Goal: Task Accomplishment & Management: Manage account settings

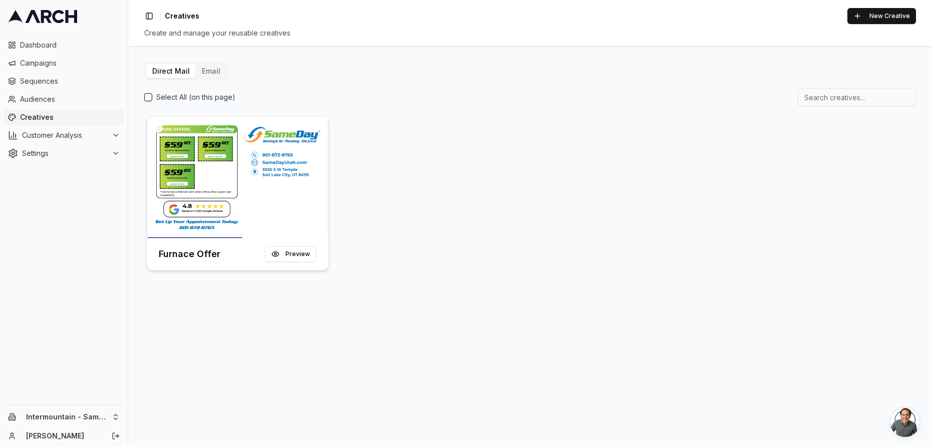
click at [302, 198] on img at bounding box center [238, 177] width 182 height 121
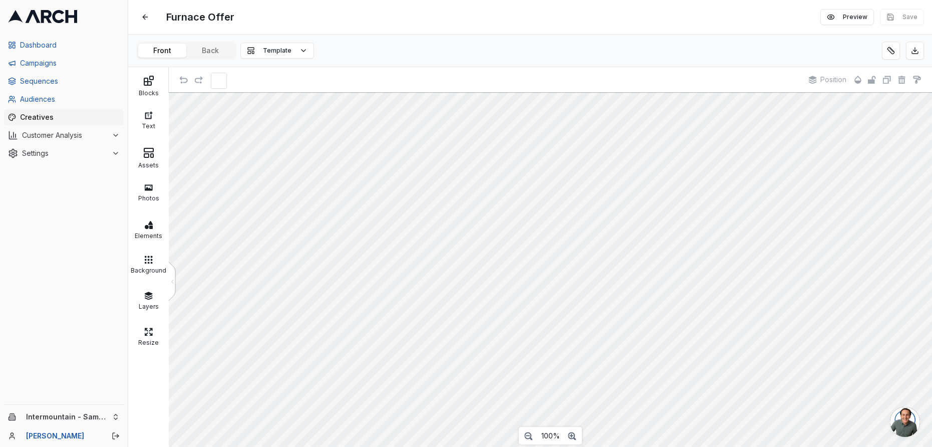
scroll to position [1, 0]
click at [146, 159] on div "Assets" at bounding box center [149, 164] width 36 height 10
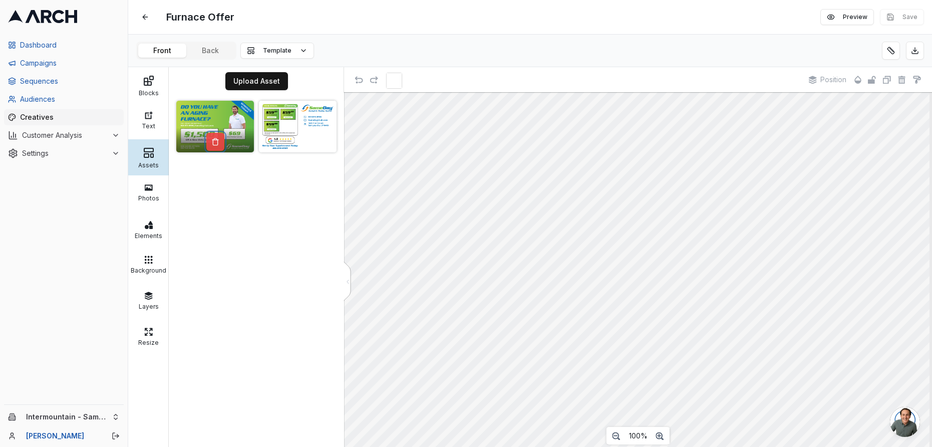
click at [217, 146] on button at bounding box center [215, 142] width 18 height 18
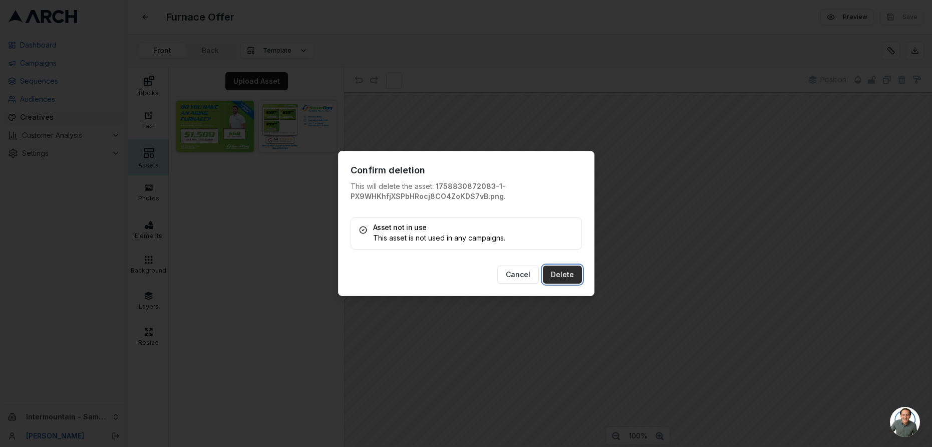
click at [559, 278] on button "Delete" at bounding box center [562, 274] width 39 height 18
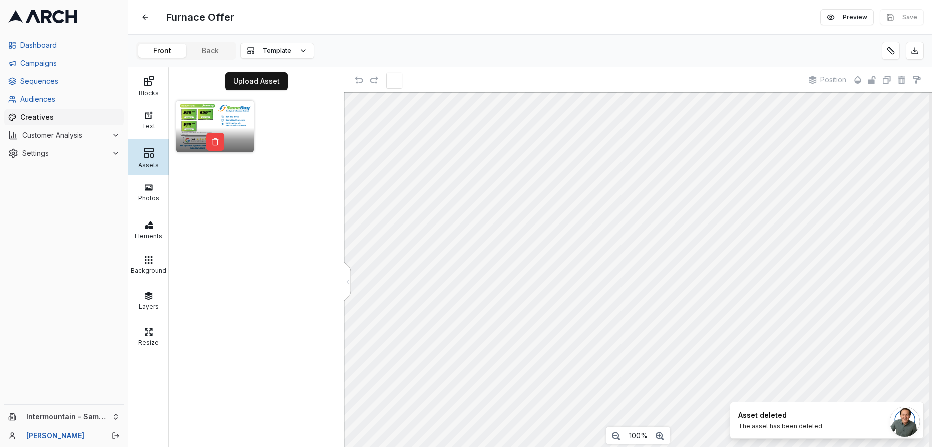
click at [238, 115] on img at bounding box center [215, 127] width 78 height 52
click at [214, 144] on button at bounding box center [215, 142] width 18 height 18
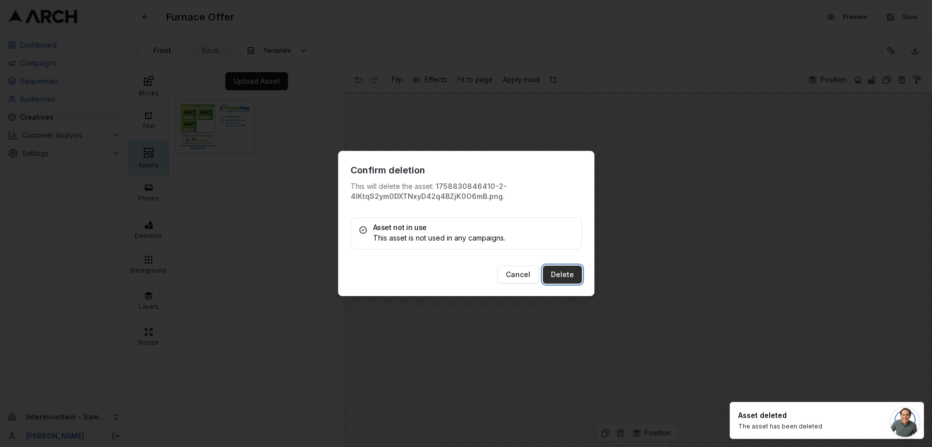
click at [575, 276] on button "Delete" at bounding box center [562, 274] width 39 height 18
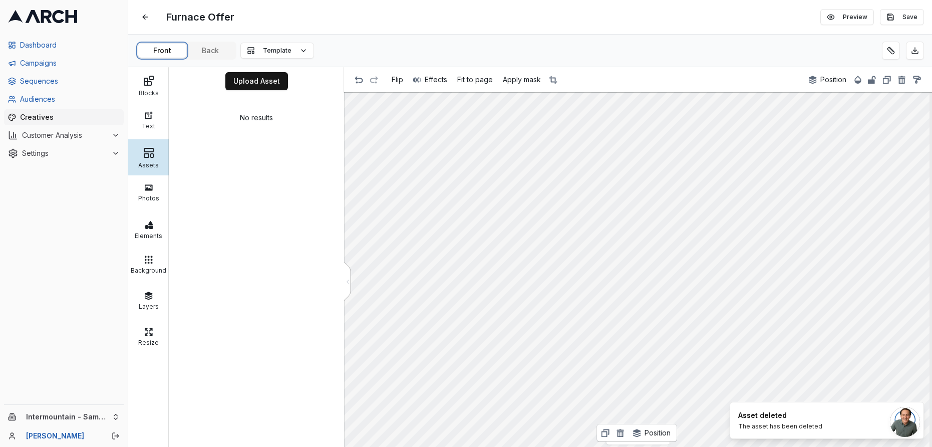
click at [160, 49] on button "Front" at bounding box center [162, 51] width 48 height 14
click at [264, 85] on button "Upload Asset" at bounding box center [256, 81] width 63 height 18
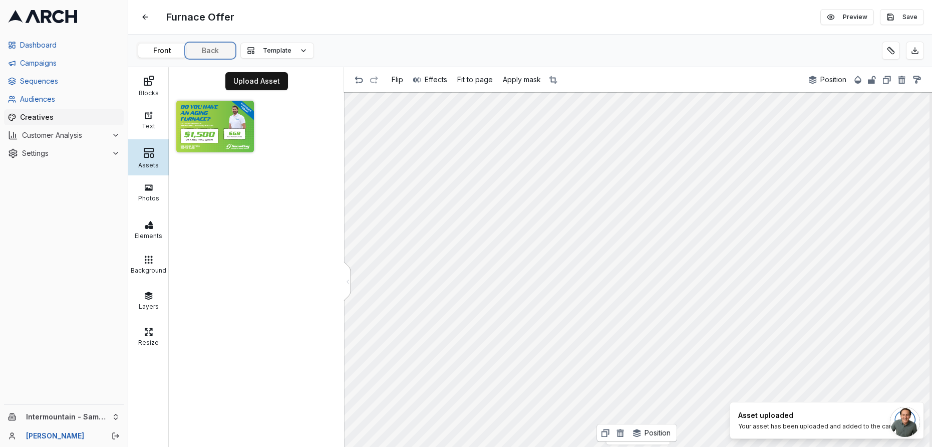
click at [221, 54] on div "Furnace Offer Edit Preview Save Front Back Template Blocks Text Assets Photos E…" at bounding box center [530, 223] width 804 height 447
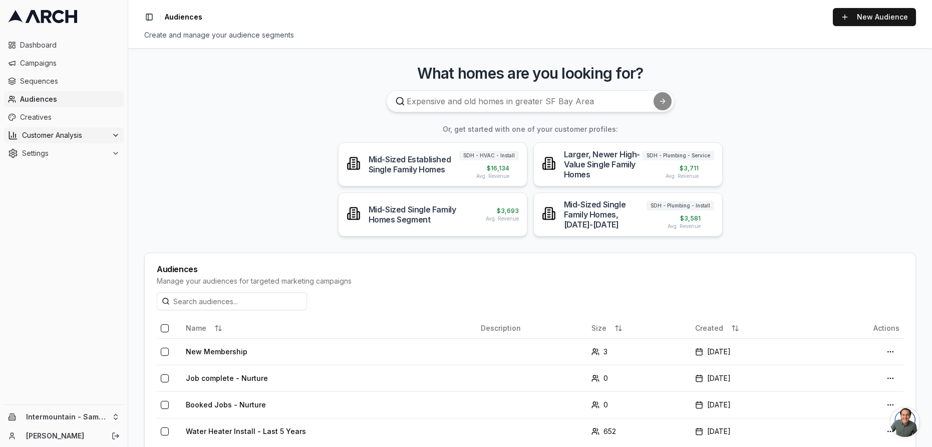
click at [70, 134] on span "Customer Analysis" at bounding box center [65, 135] width 86 height 10
click at [86, 167] on span "Customer Profiles" at bounding box center [66, 167] width 59 height 10
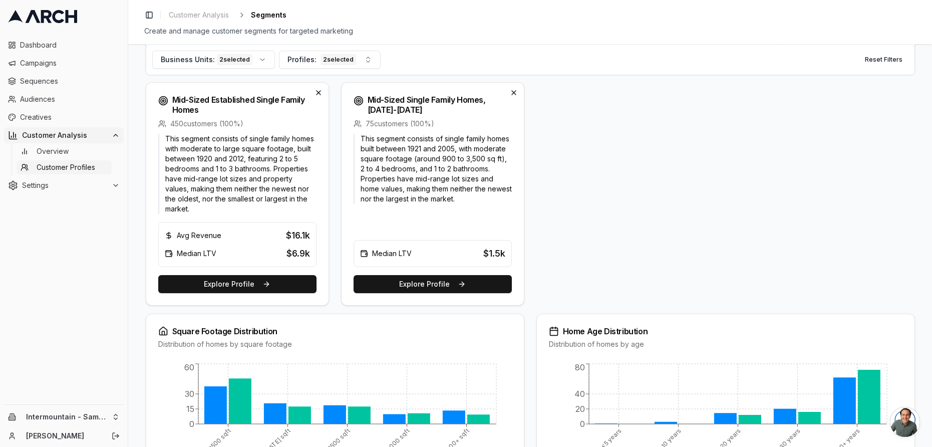
scroll to position [331, 0]
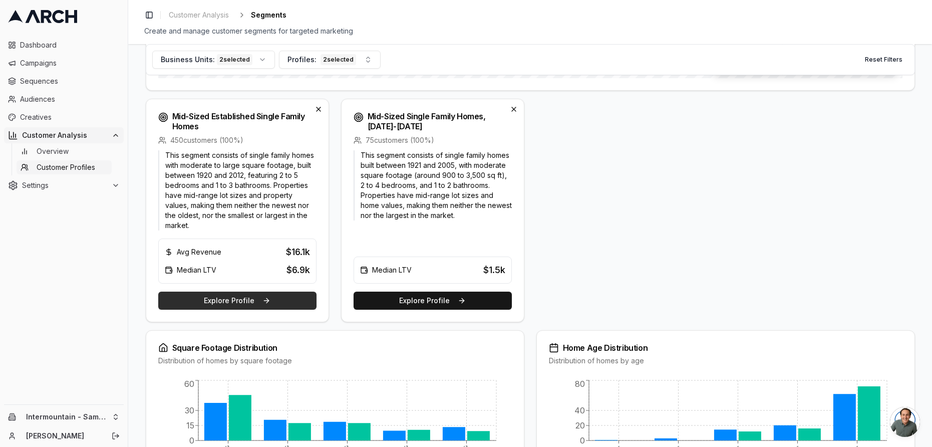
click at [196, 304] on button "Explore Profile" at bounding box center [237, 300] width 158 height 18
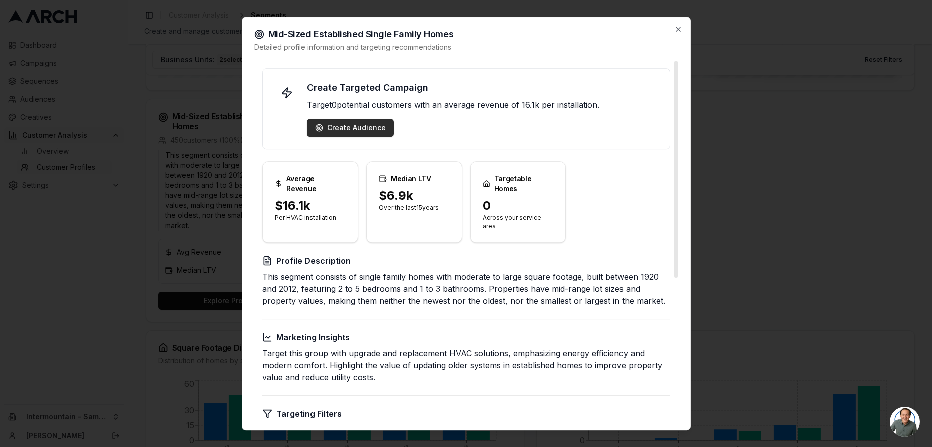
click at [335, 131] on div "Create Audience" at bounding box center [350, 128] width 71 height 10
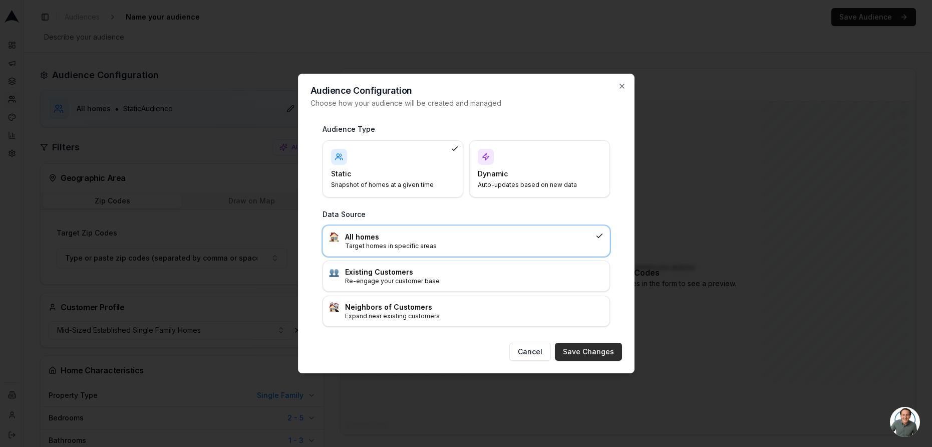
click at [597, 350] on button "Save Changes" at bounding box center [588, 351] width 67 height 18
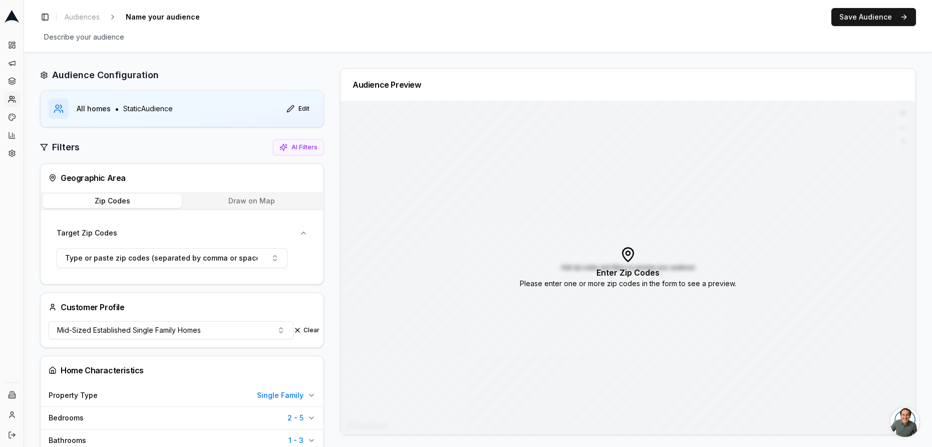
click at [240, 201] on button "Draw on Map" at bounding box center [252, 201] width 140 height 14
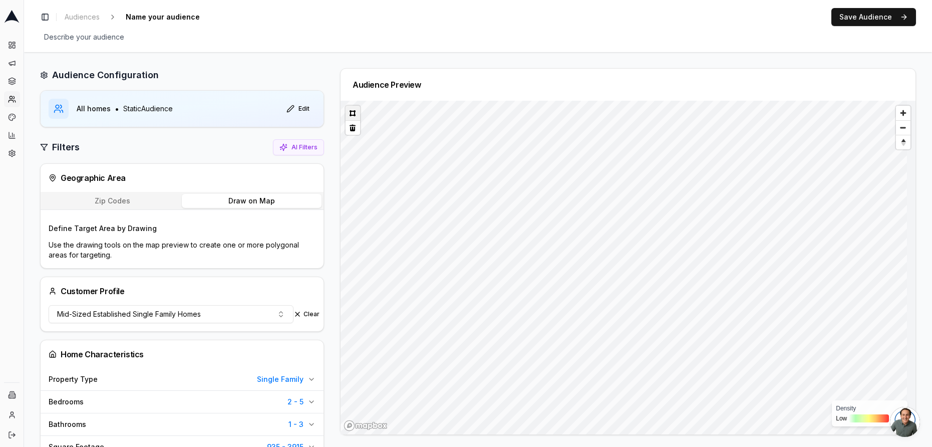
click at [352, 114] on button at bounding box center [352, 113] width 15 height 15
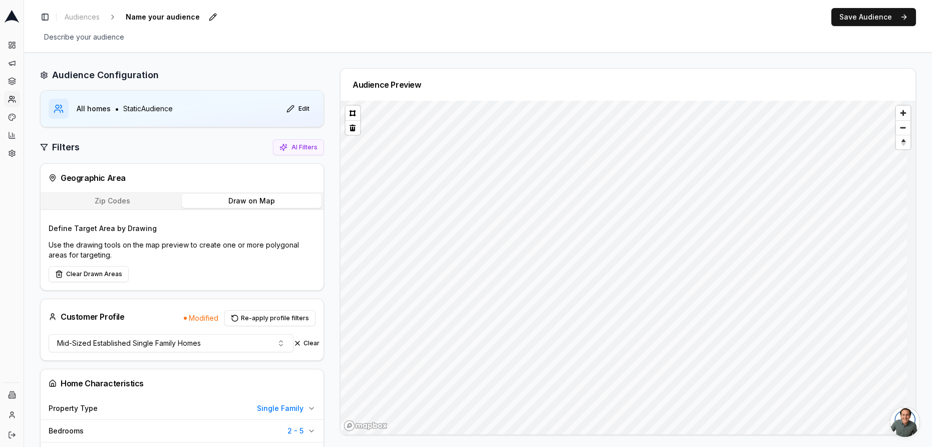
click at [170, 22] on span "Name your audience" at bounding box center [163, 17] width 82 height 14
click at [216, 166] on div "Geographic Area" at bounding box center [182, 178] width 283 height 28
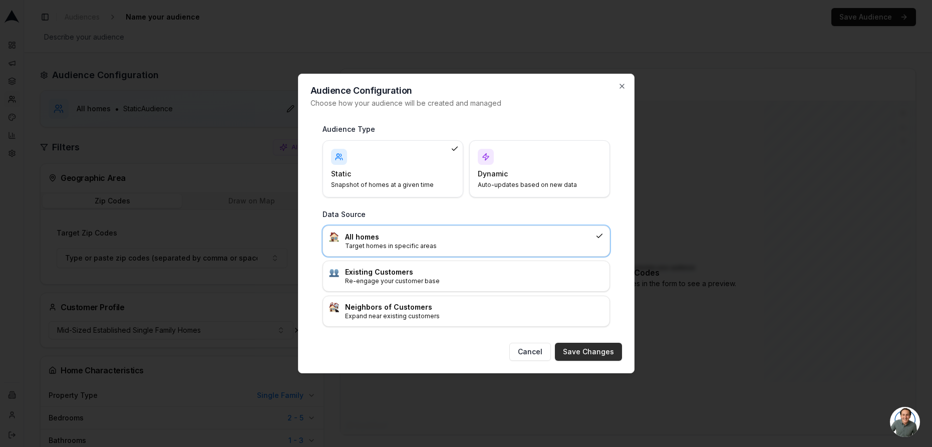
click at [596, 354] on button "Save Changes" at bounding box center [588, 351] width 67 height 18
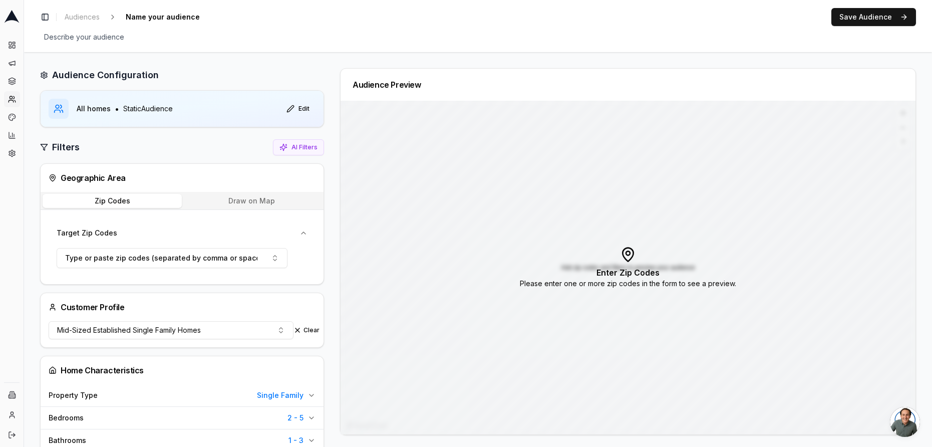
click at [256, 203] on button "Draw on Map" at bounding box center [252, 201] width 140 height 14
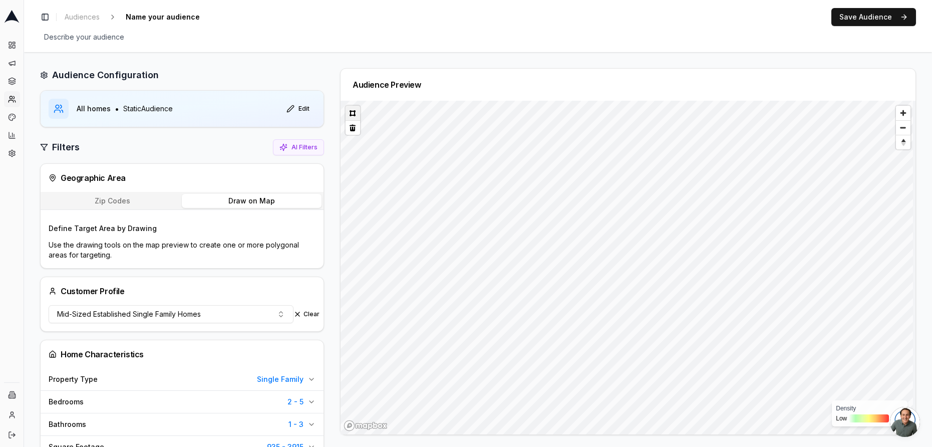
click at [347, 112] on button at bounding box center [352, 113] width 15 height 15
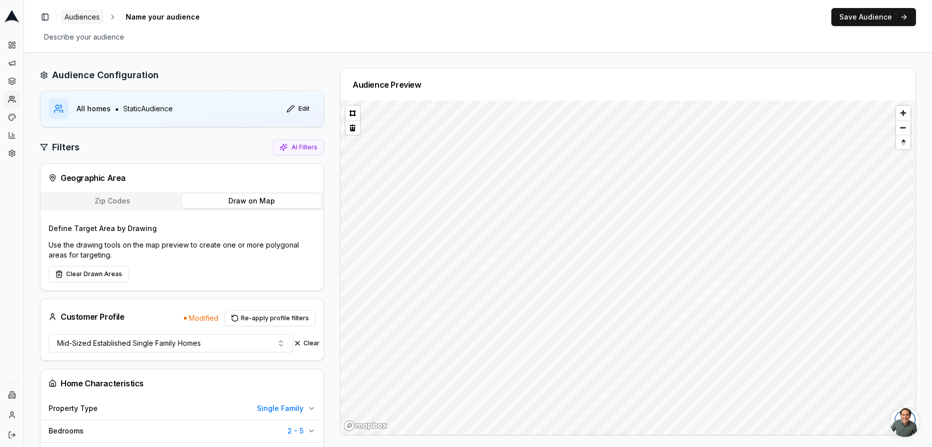
click at [85, 20] on span "Audiences" at bounding box center [82, 17] width 35 height 10
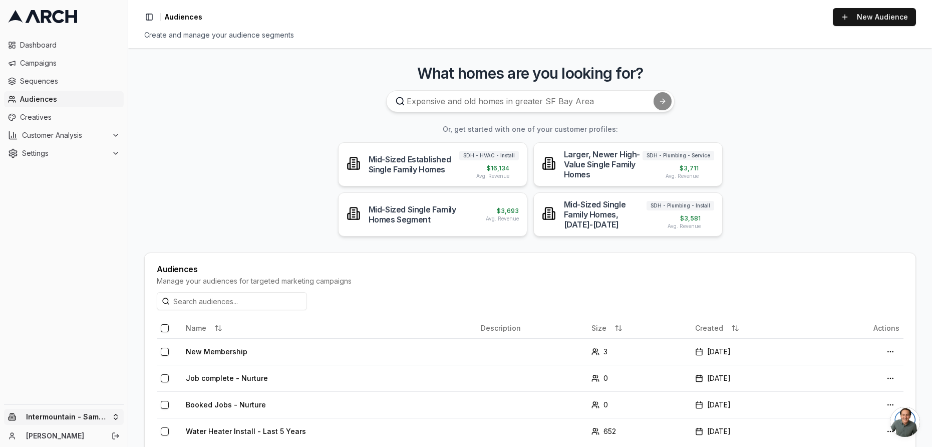
click at [70, 422] on html "Dashboard Campaigns Sequences Audiences Creatives Customer Analysis Settings In…" at bounding box center [466, 223] width 932 height 447
click at [83, 341] on html "Dashboard Campaigns Sequences Audiences Creatives Customer Analysis Settings In…" at bounding box center [466, 223] width 932 height 447
click at [81, 134] on span "Customer Analysis" at bounding box center [65, 135] width 86 height 10
click at [81, 165] on span "Customer Profiles" at bounding box center [66, 167] width 59 height 10
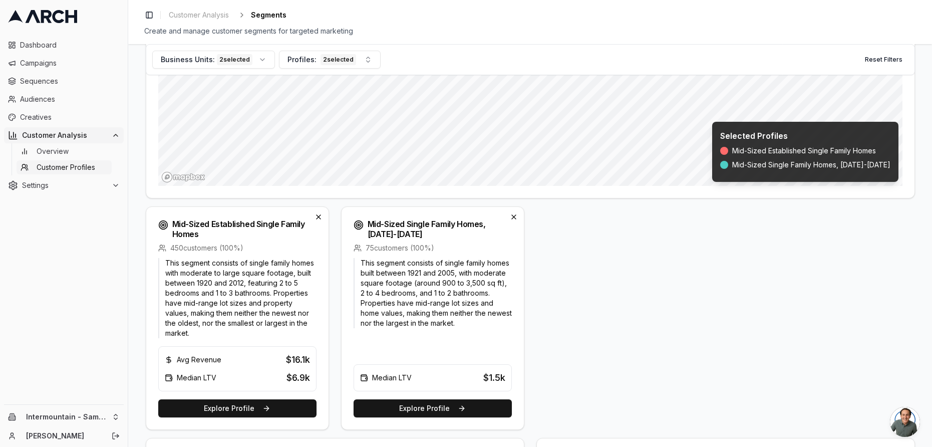
scroll to position [324, 0]
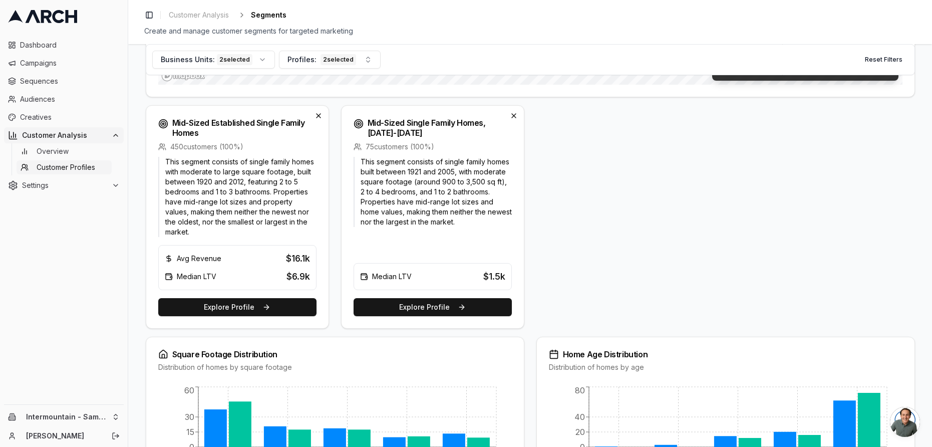
click at [258, 197] on p "This segment consists of single family homes with moderate to large square foot…" at bounding box center [237, 197] width 158 height 80
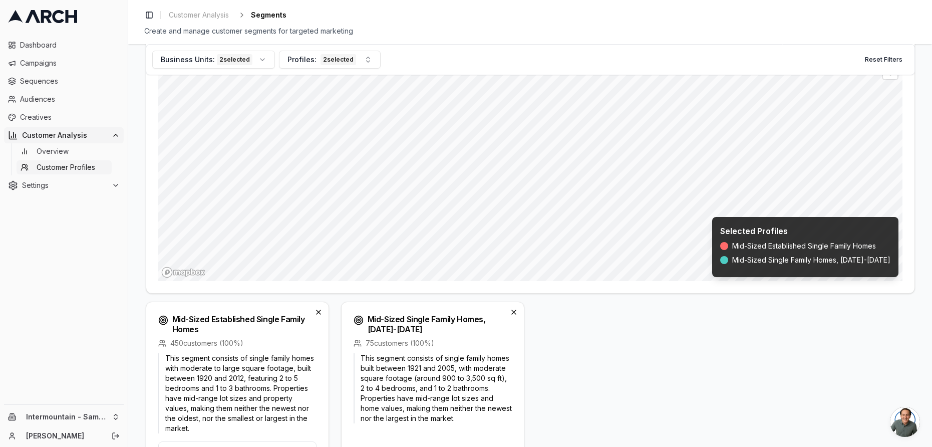
scroll to position [78, 0]
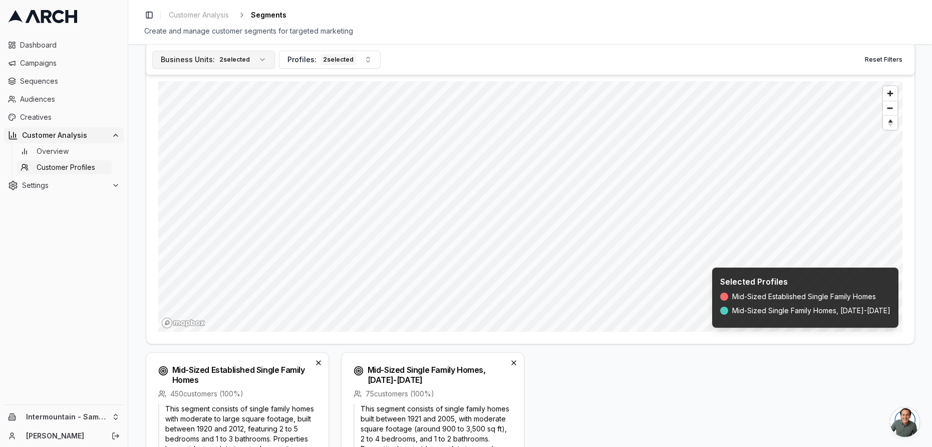
click at [259, 59] on button "Business Units: 2 selected" at bounding box center [213, 60] width 123 height 18
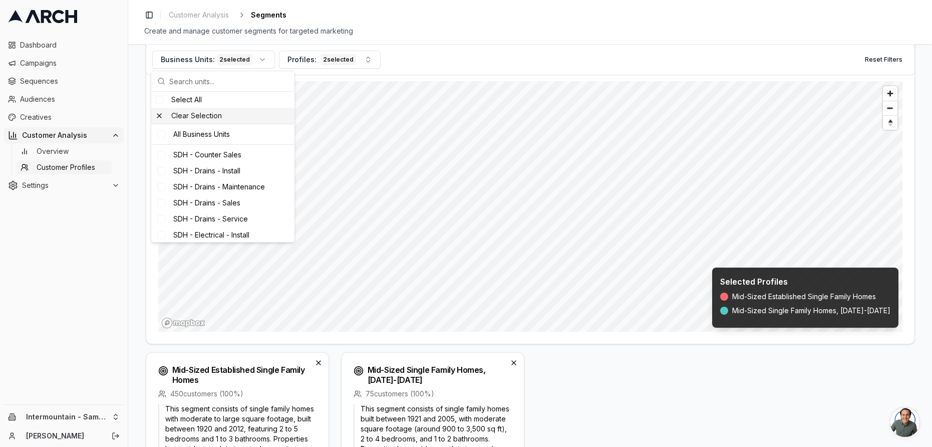
click at [196, 116] on div "Clear Selection" at bounding box center [222, 116] width 143 height 16
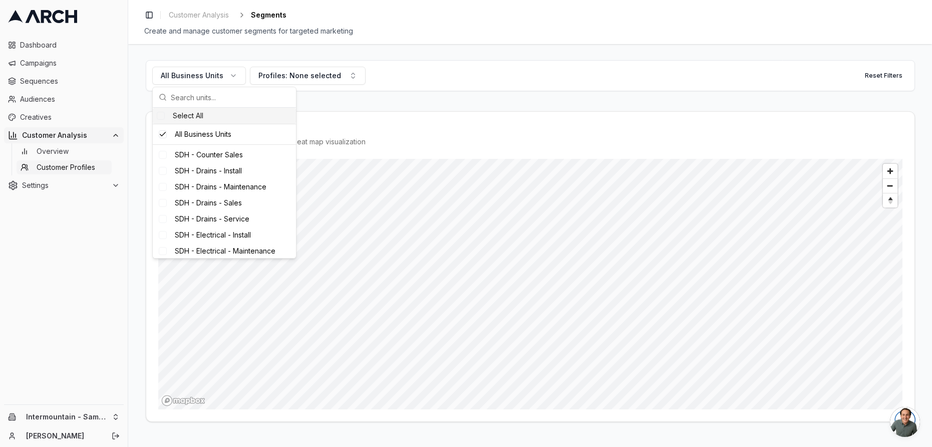
scroll to position [0, 0]
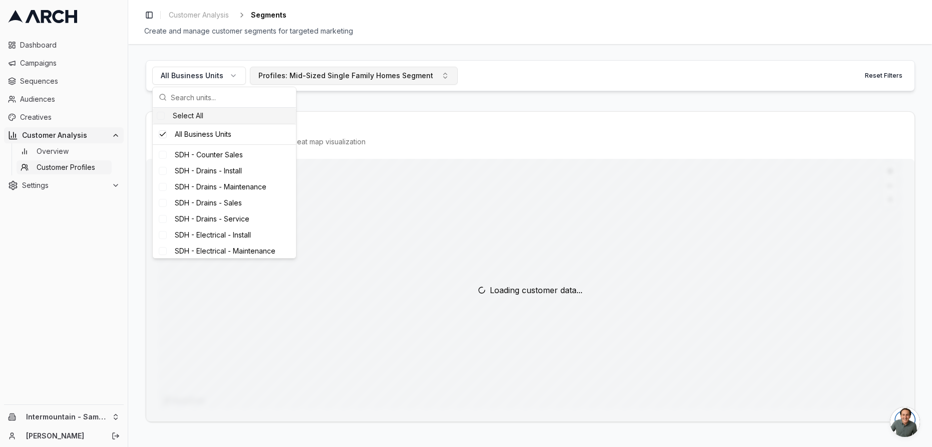
click at [325, 76] on div "Profiles: Mid-Sized Single Family Homes Segment" at bounding box center [345, 76] width 175 height 10
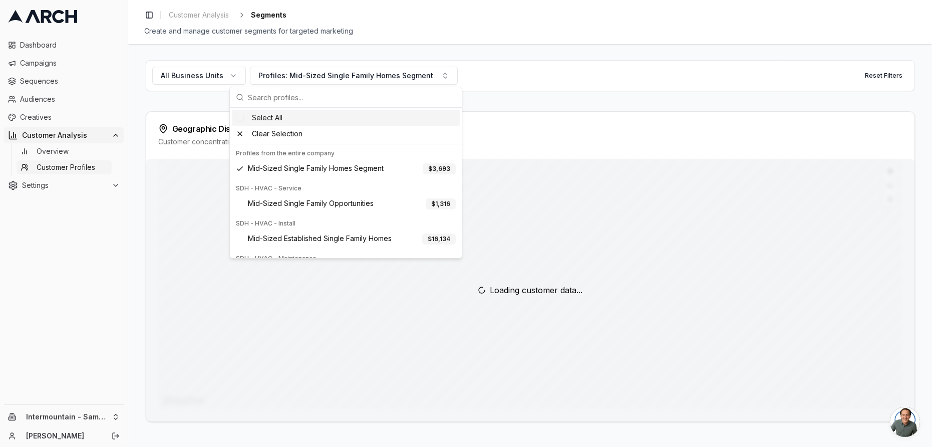
click at [198, 105] on div "All Business Units Profiles: Mid-Sized Single Family Homes Segment Reset Filter…" at bounding box center [530, 244] width 769 height 369
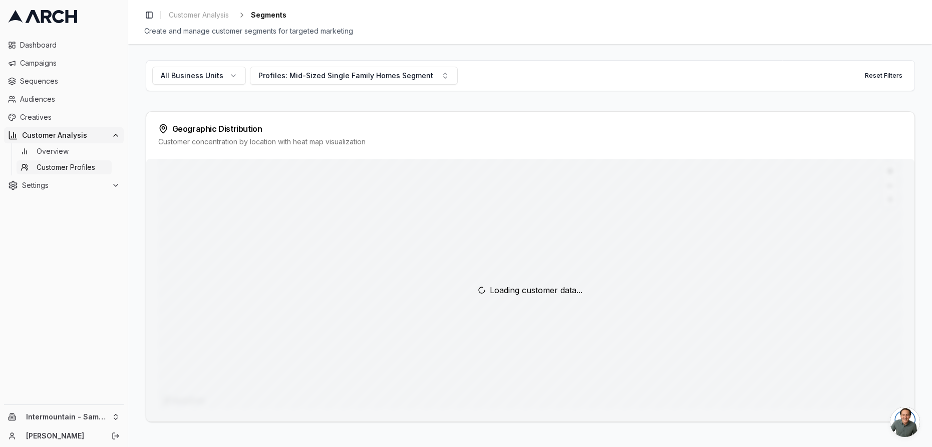
click at [138, 325] on div "All Business Units Profiles: Mid-Sized Single Family Homes Segment Reset Filter…" at bounding box center [530, 245] width 804 height 403
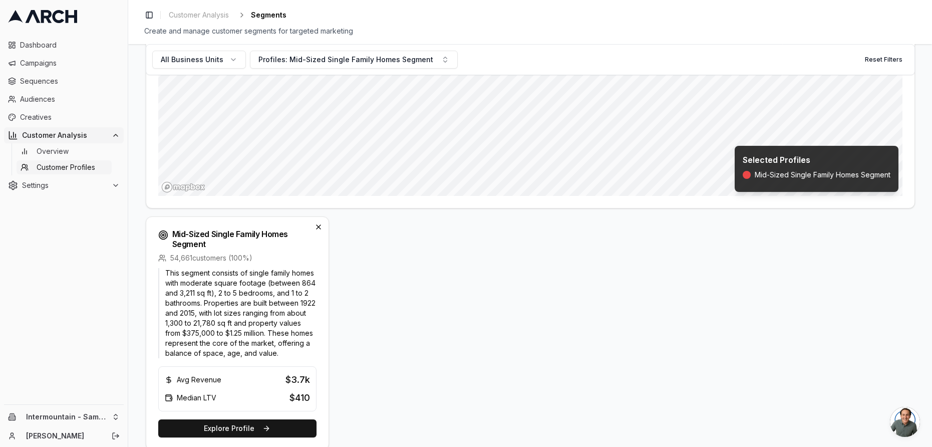
scroll to position [110, 0]
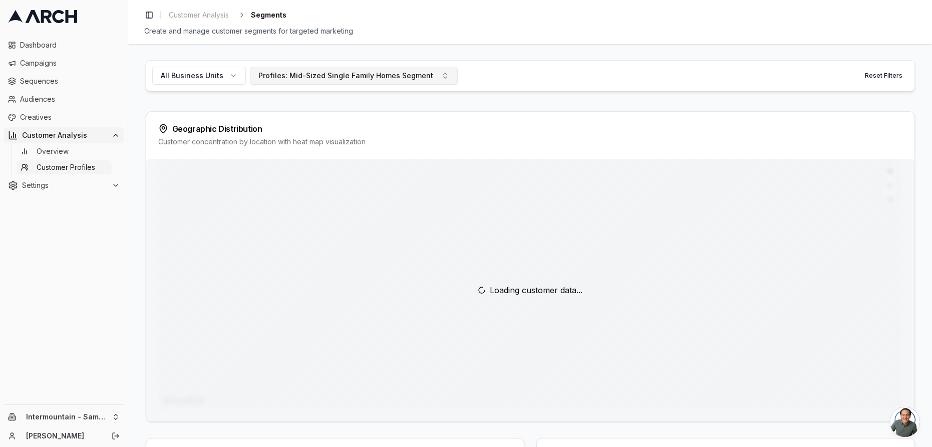
click at [328, 77] on div "Profiles: Mid-Sized Single Family Homes Segment" at bounding box center [345, 76] width 175 height 10
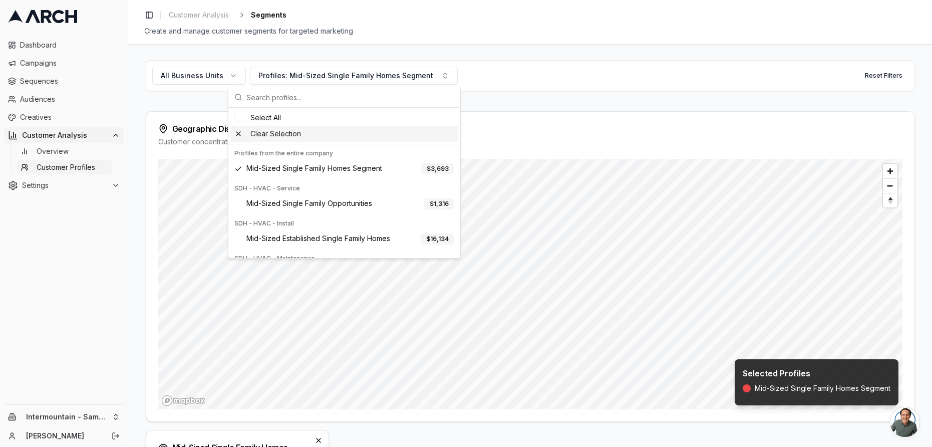
click at [283, 131] on div "Clear Selection" at bounding box center [344, 134] width 228 height 16
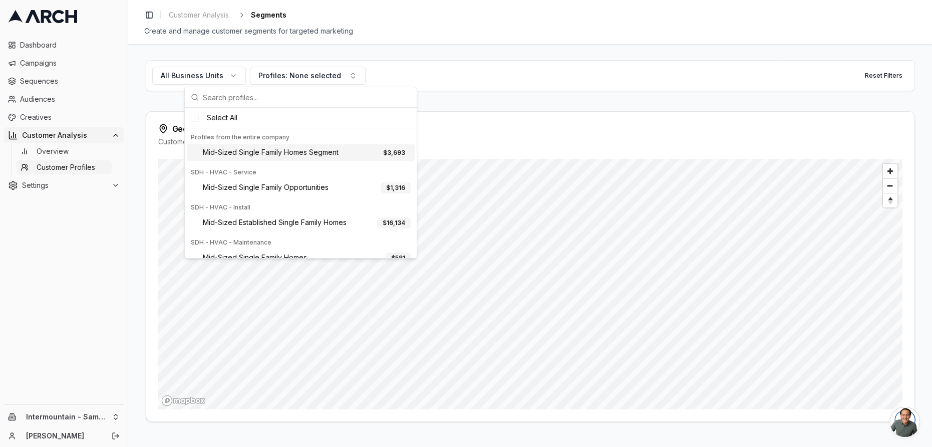
click at [143, 106] on div "All Business Units Profiles: None selected Reset Filters Geographic Distributio…" at bounding box center [530, 245] width 804 height 403
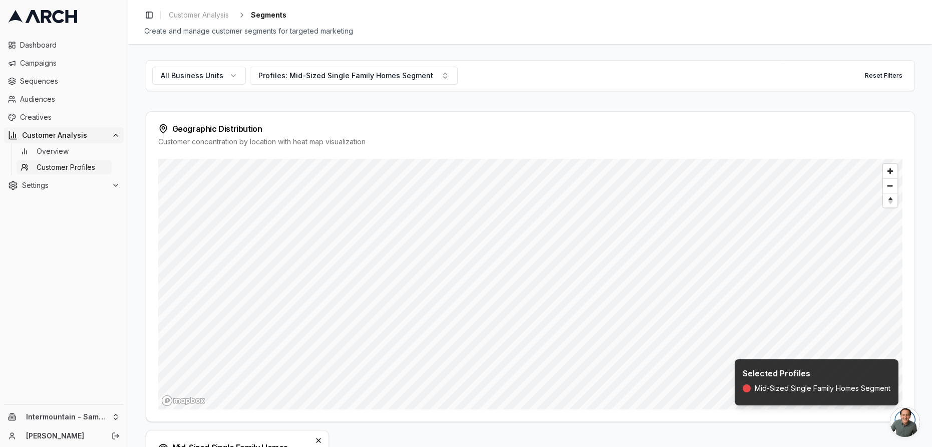
click at [137, 301] on div "All Business Units Profiles: Mid-Sized Single Family Homes Segment Reset Filter…" at bounding box center [530, 245] width 804 height 403
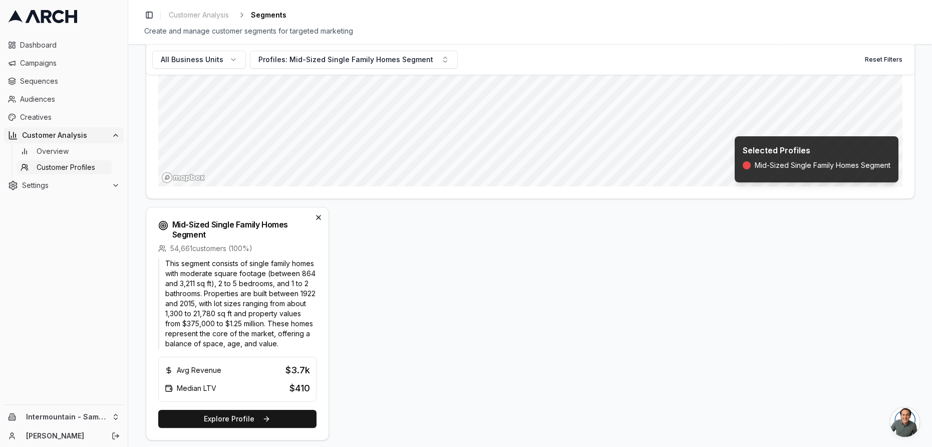
scroll to position [65, 0]
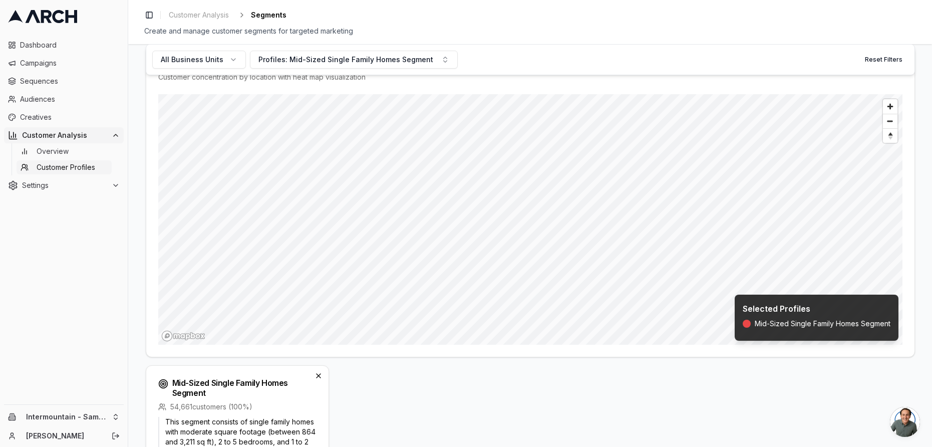
click at [506, 69] on div "All Business Units Profiles: Mid-Sized Single Family Homes Segment Reset Filters" at bounding box center [530, 59] width 769 height 31
click at [423, 52] on button "Profiles: Mid-Sized Single Family Homes Segment" at bounding box center [354, 60] width 208 height 18
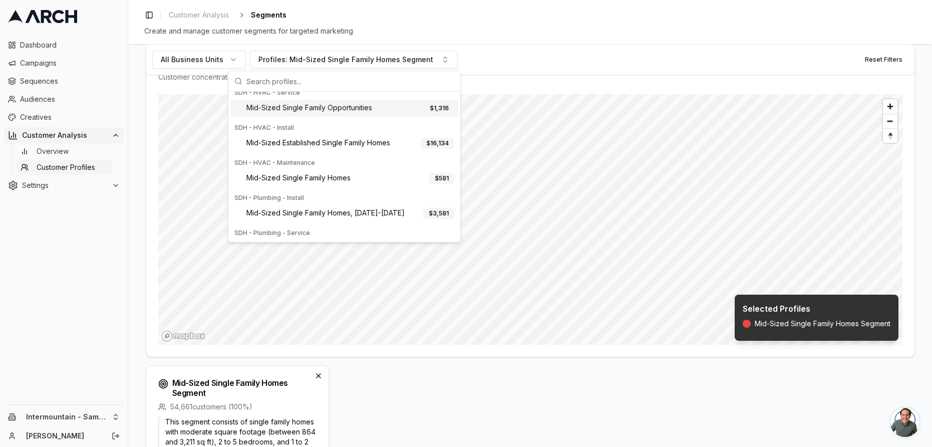
scroll to position [82, 0]
click at [302, 146] on span "Mid-Sized Established Single Family Homes" at bounding box center [318, 141] width 144 height 11
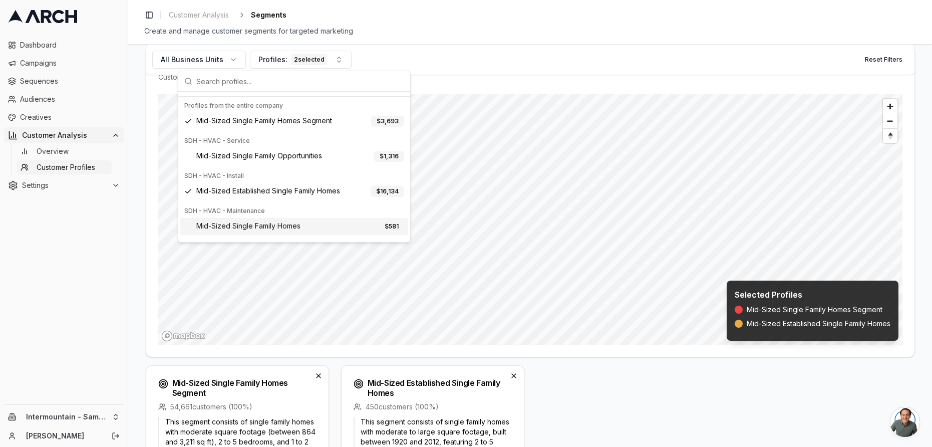
scroll to position [0, 0]
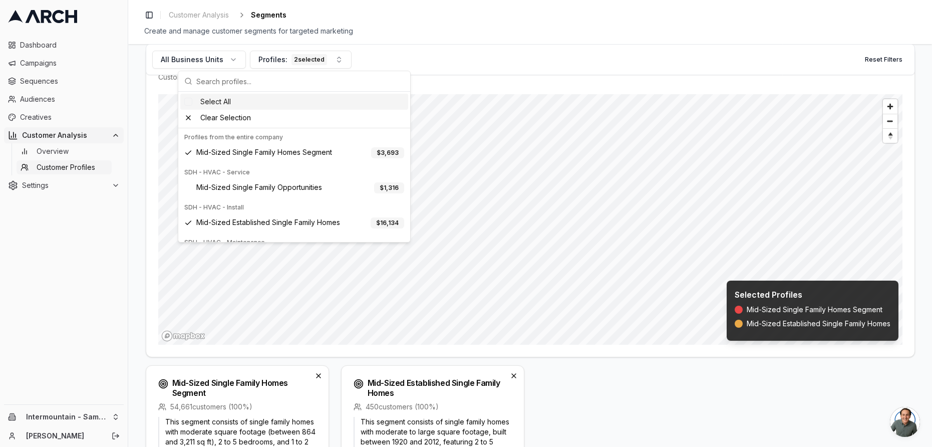
click at [191, 102] on div "Suggestions" at bounding box center [188, 102] width 8 height 8
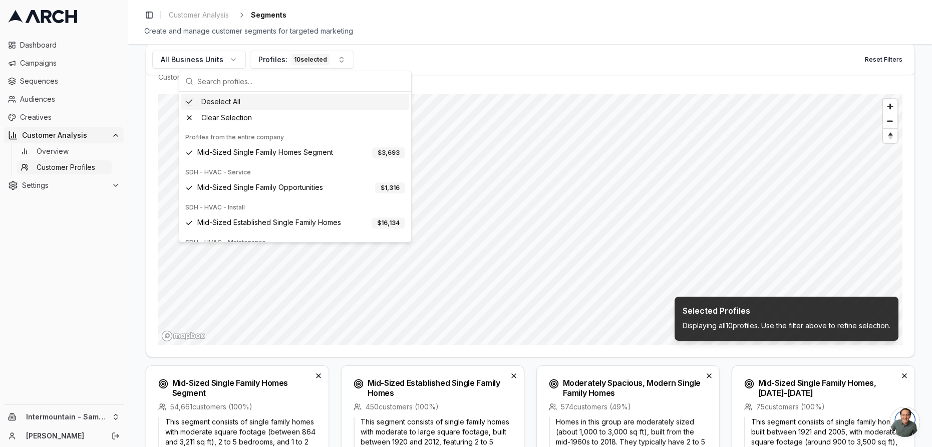
click at [399, 43] on div "Toggle Sidebar Customer Analysis Segments Create and manage customer segments f…" at bounding box center [530, 22] width 804 height 44
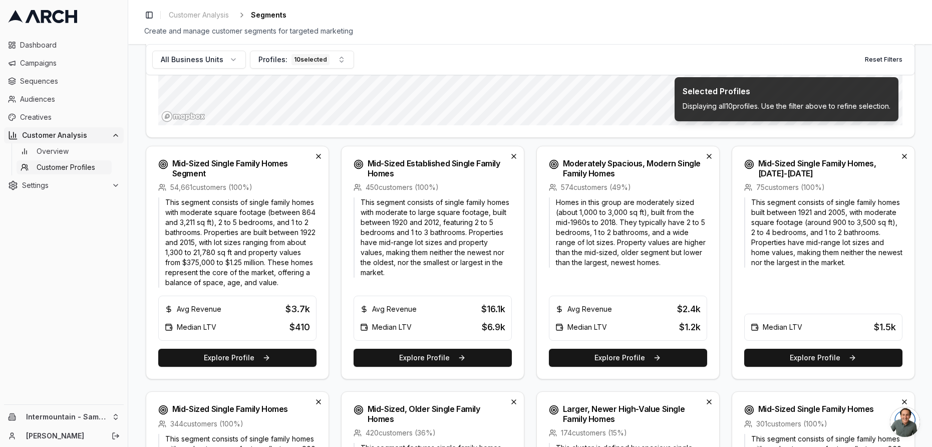
scroll to position [288, 0]
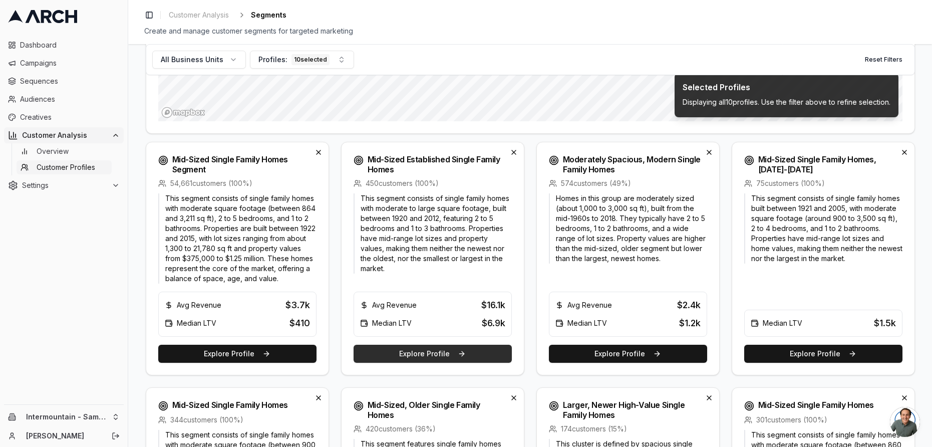
click at [456, 355] on button "Explore Profile" at bounding box center [432, 353] width 158 height 18
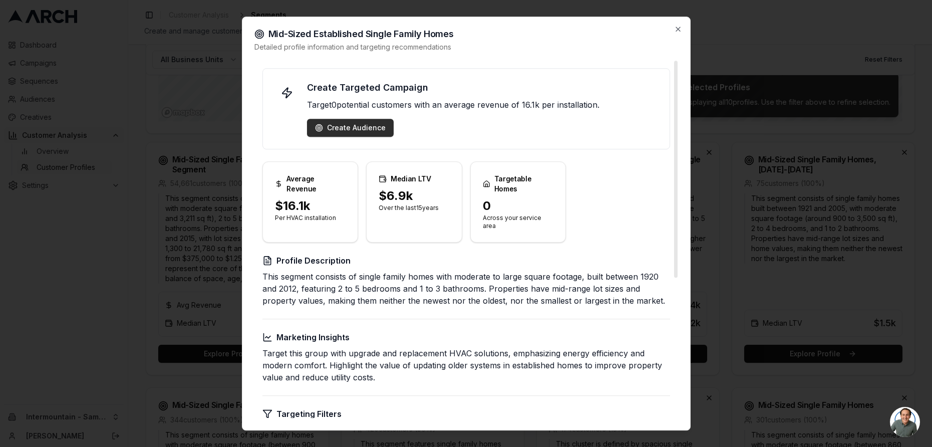
click at [362, 125] on div "Create Audience" at bounding box center [350, 128] width 71 height 10
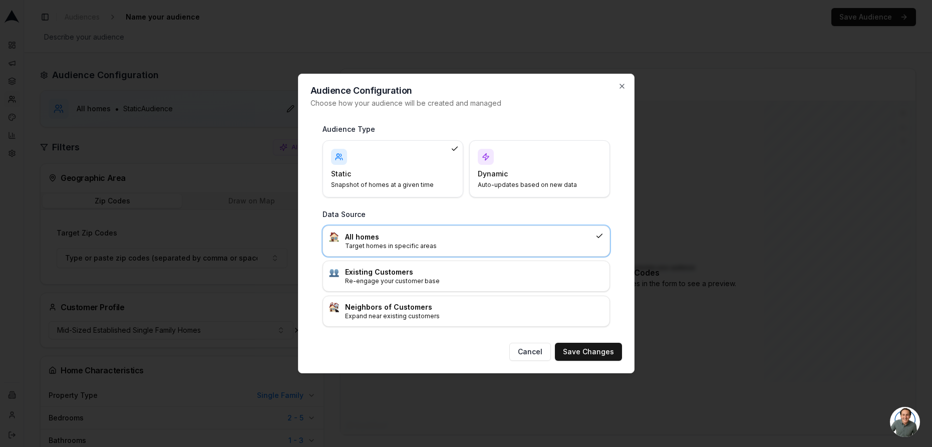
click at [370, 185] on p "Snapshot of homes at a given time" at bounding box center [387, 185] width 112 height 8
click at [591, 351] on button "Save Changes" at bounding box center [588, 351] width 67 height 18
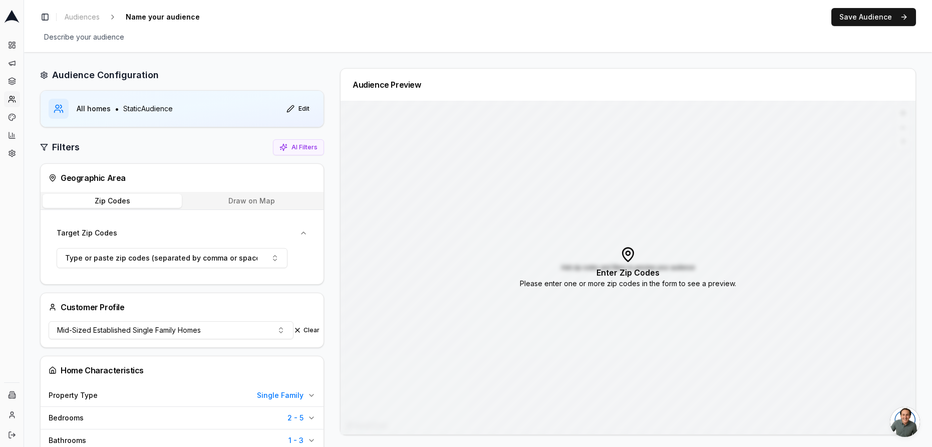
click at [241, 201] on button "Draw on Map" at bounding box center [252, 201] width 140 height 14
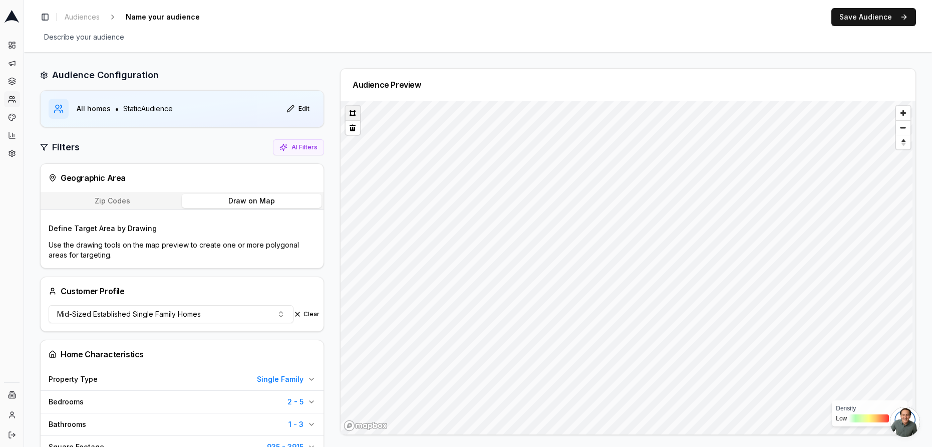
click at [350, 116] on button at bounding box center [352, 113] width 15 height 15
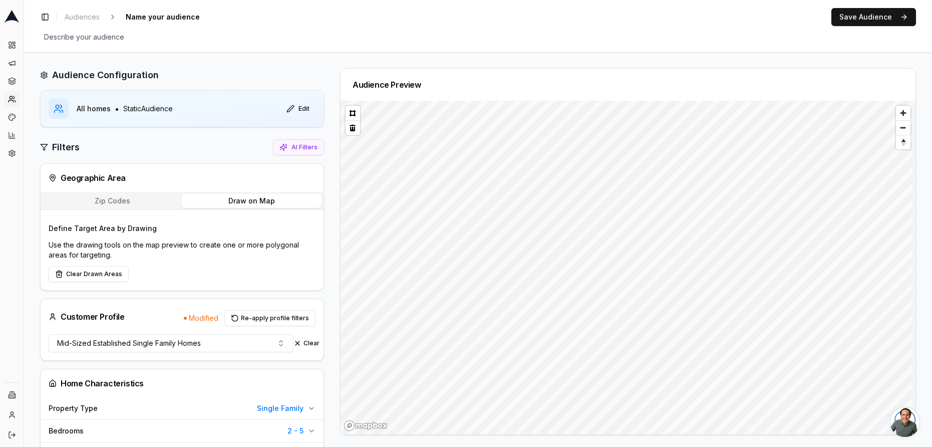
click at [217, 150] on div "Filters AI Filters" at bounding box center [182, 147] width 284 height 16
click at [147, 16] on span "Name your audience" at bounding box center [163, 17] width 82 height 14
click at [191, 47] on div "Toggle Sidebar Audiences Save Cancel Save Audience Describe your audience Edit" at bounding box center [478, 26] width 908 height 52
click at [298, 109] on button "Edit" at bounding box center [297, 109] width 35 height 16
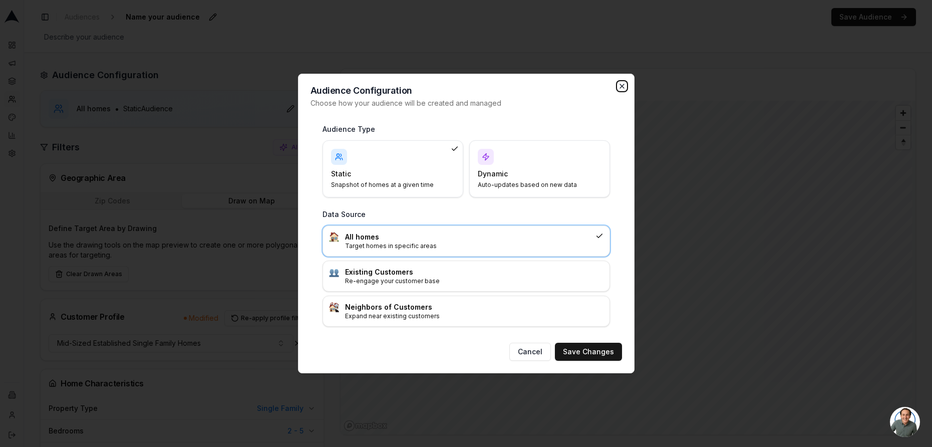
click at [621, 85] on icon "button" at bounding box center [622, 86] width 4 height 4
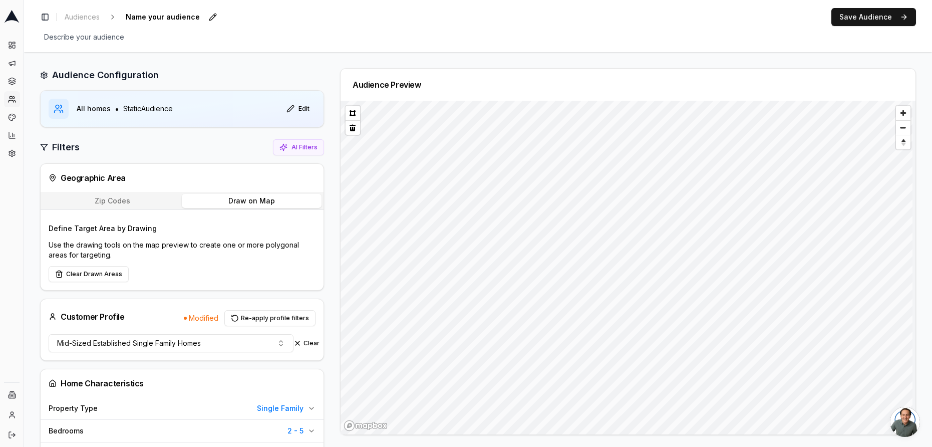
click at [165, 20] on span "Name your audience" at bounding box center [163, 17] width 82 height 14
click at [165, 16] on input "Direct Mail - Furnace Offer" at bounding box center [181, 17] width 118 height 15
type input "Direct Mail - New Furnace Offer"
click at [224, 17] on div "Direct Mail - New Furnace Offer Edit" at bounding box center [191, 17] width 138 height 14
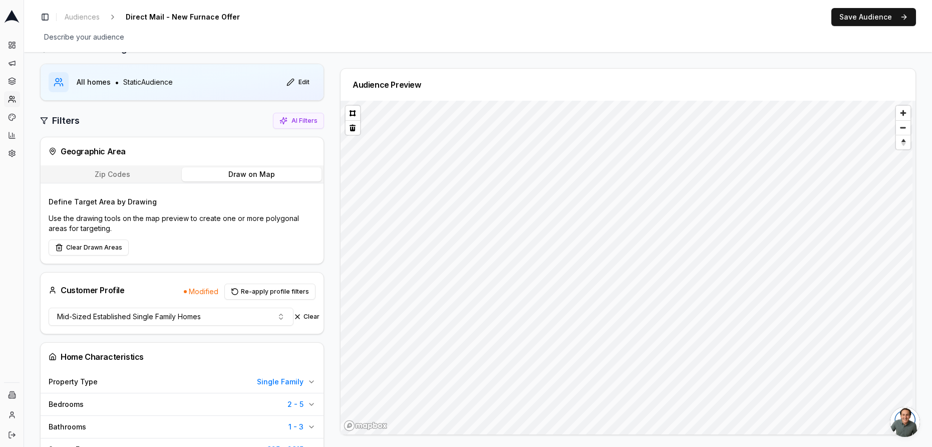
scroll to position [0, 0]
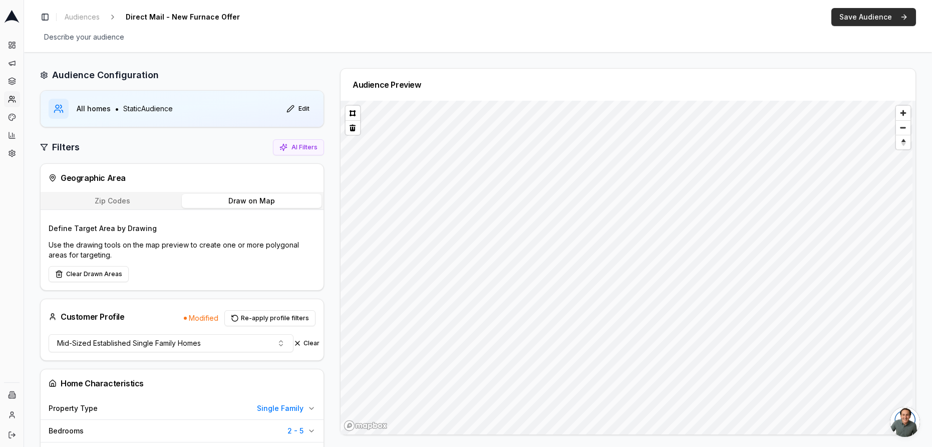
click at [864, 21] on button "Save Audience" at bounding box center [873, 17] width 85 height 18
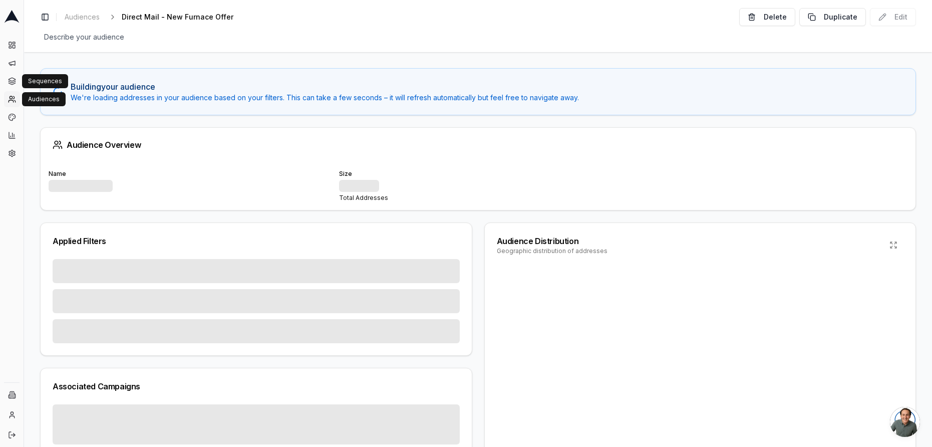
click at [19, 104] on link "Audiences" at bounding box center [12, 99] width 16 height 16
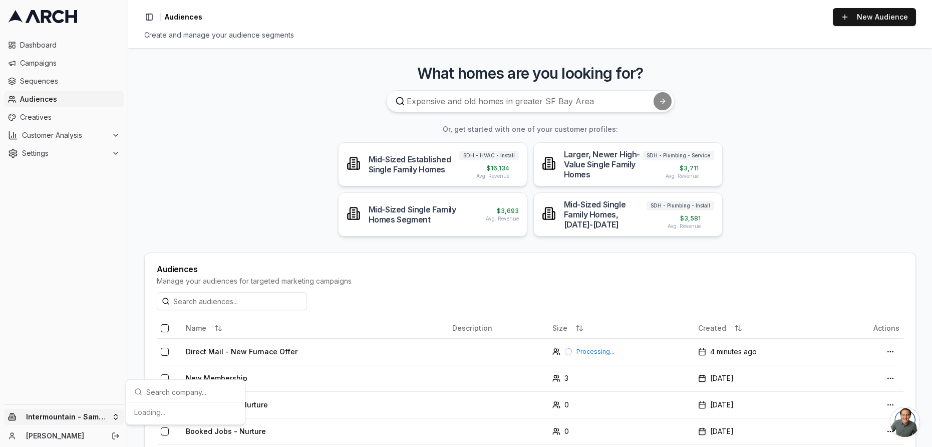
click at [92, 418] on html "Dashboard Campaigns Sequences Audiences Creatives Customer Analysis Settings In…" at bounding box center [466, 223] width 932 height 447
click at [193, 407] on div "Intermountain - Superior Water & Air" at bounding box center [185, 407] width 111 height 26
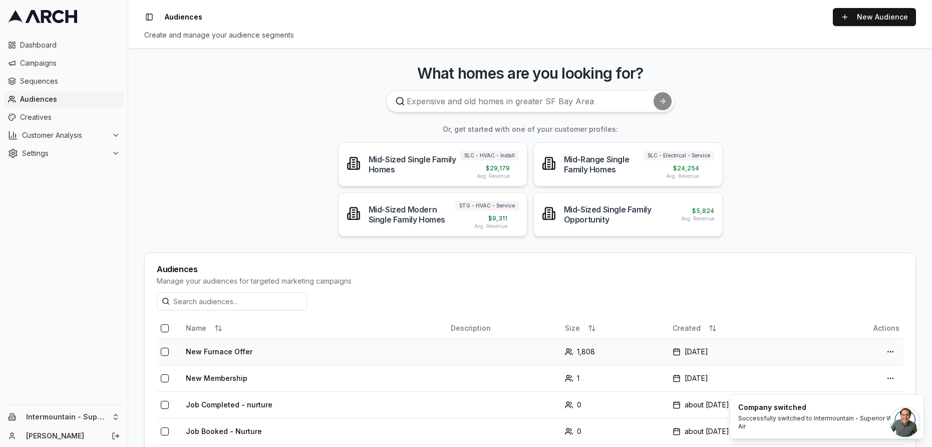
click at [358, 351] on td "New Furnace Offer" at bounding box center [314, 351] width 265 height 27
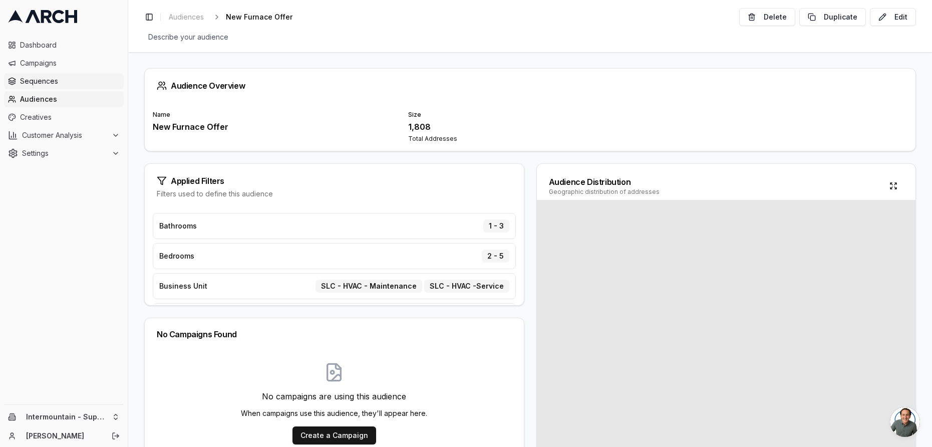
click at [47, 81] on span "Sequences" at bounding box center [70, 81] width 100 height 10
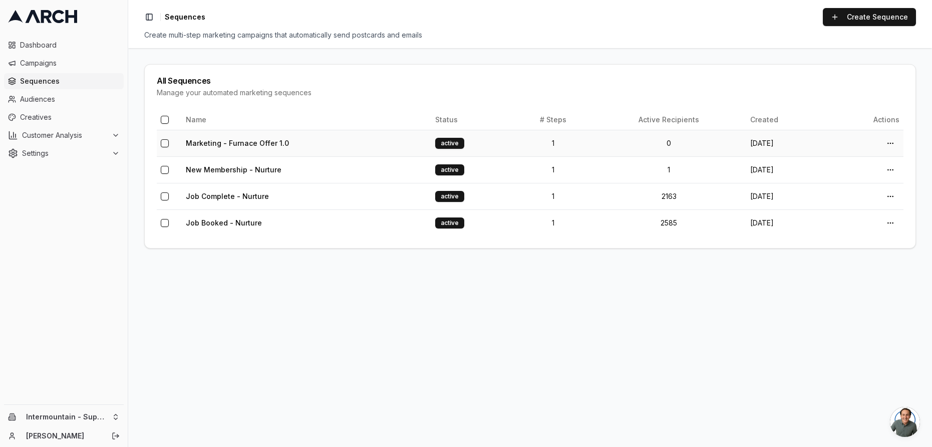
click at [327, 138] on td "Marketing - Furnace Offer 1.0" at bounding box center [306, 143] width 249 height 27
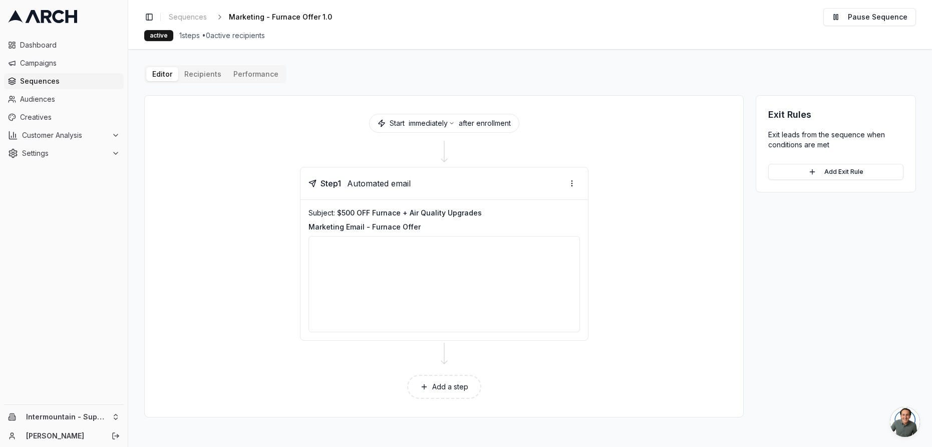
click at [217, 79] on div "Editor Recipients Performance Start immediately after enrollment Step 1 Automat…" at bounding box center [530, 241] width 772 height 352
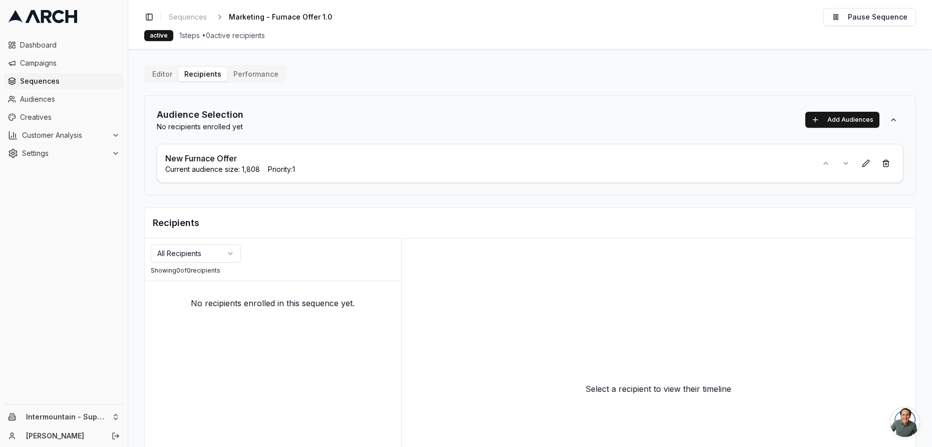
click at [246, 78] on button "Performance" at bounding box center [255, 74] width 57 height 14
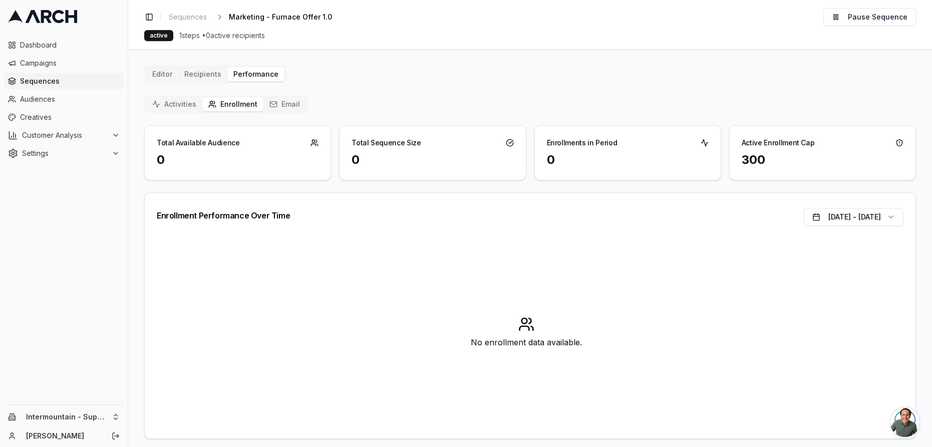
click at [189, 109] on button "Activities" at bounding box center [174, 104] width 56 height 14
click at [110, 418] on html "Dashboard Campaigns Sequences Audiences Creatives Customer Analysis Settings In…" at bounding box center [466, 223] width 932 height 447
click at [179, 386] on div "Intermountain - Same Day" at bounding box center [185, 386] width 111 height 16
click at [216, 388] on div "Intermountain - Comfort Solutions Intermountain - Same Day Intermountain - Supe…" at bounding box center [185, 386] width 111 height 68
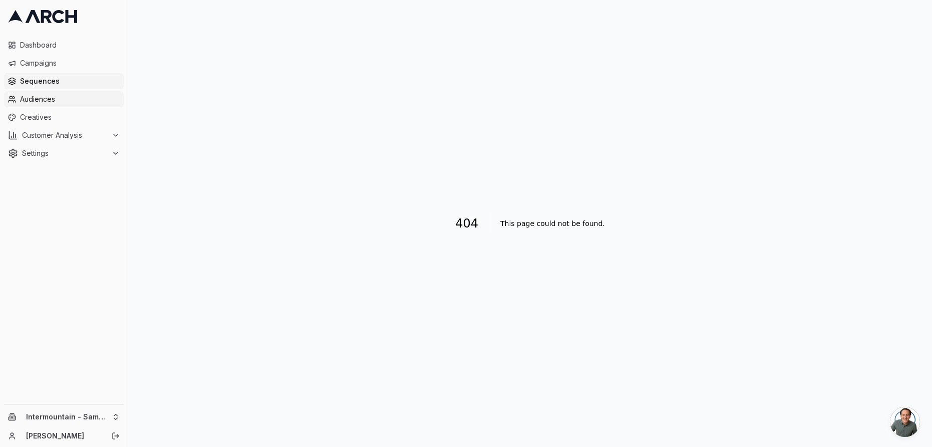
click at [46, 100] on span "Audiences" at bounding box center [70, 99] width 100 height 10
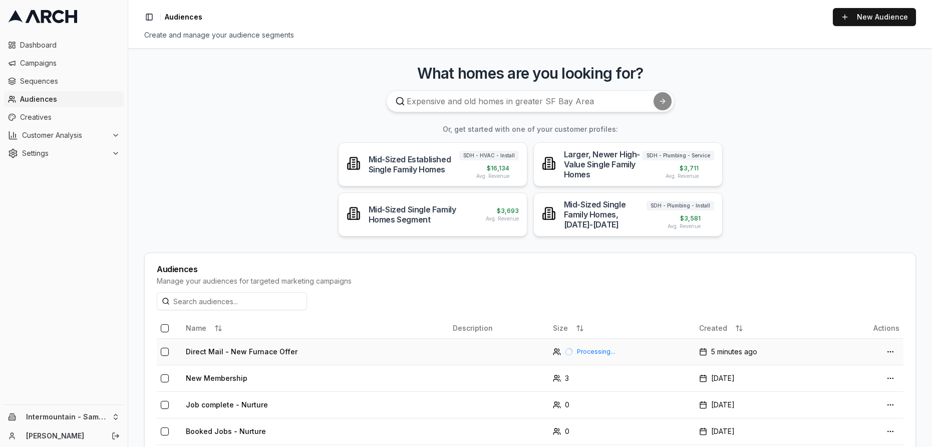
click at [465, 345] on td at bounding box center [499, 351] width 100 height 27
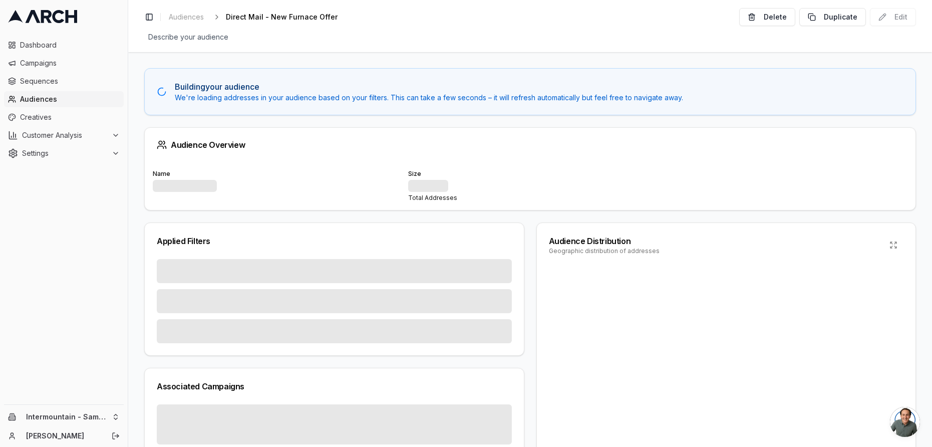
click at [896, 19] on div "Delete Duplicate Edit" at bounding box center [827, 17] width 177 height 18
click at [252, 19] on span "Direct Mail - New Furnace Offer" at bounding box center [282, 17] width 112 height 10
click at [249, 34] on div "Describe your audience Edit" at bounding box center [530, 37] width 772 height 14
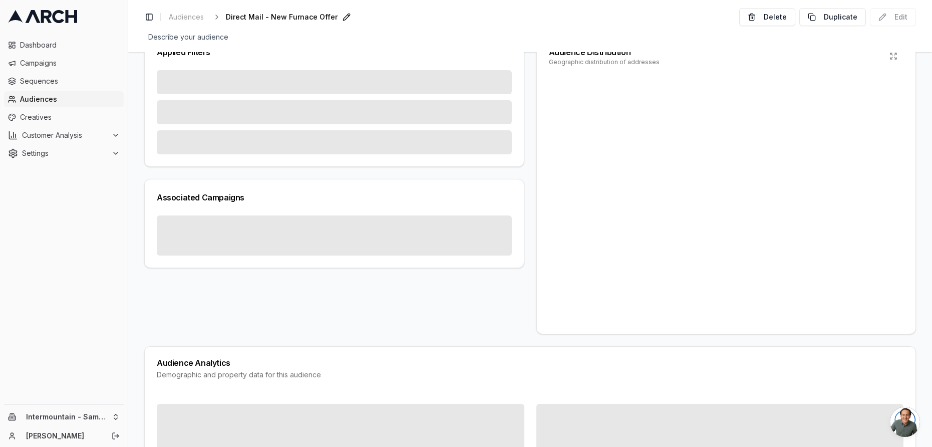
scroll to position [0, 0]
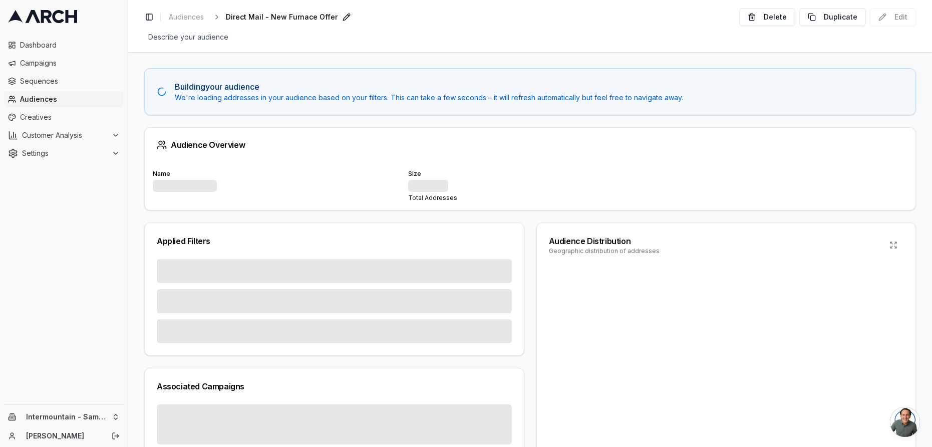
click at [41, 97] on span "Audiences" at bounding box center [70, 99] width 100 height 10
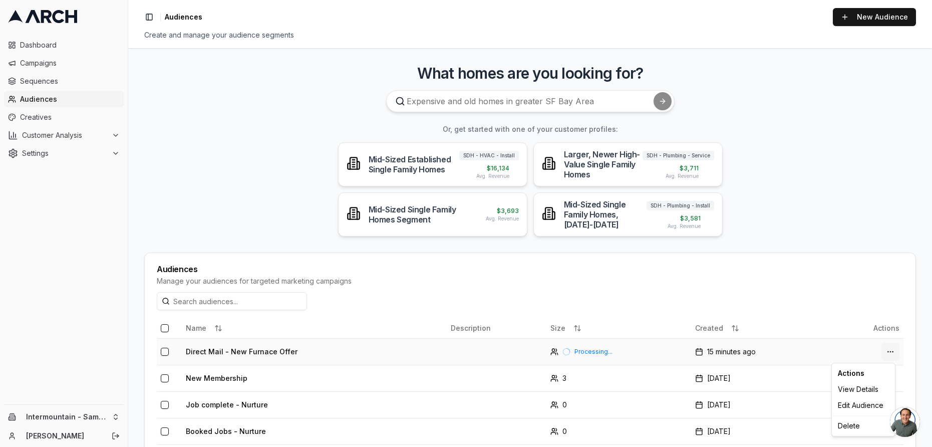
click at [888, 352] on html "Dashboard Campaigns Sequences Audiences Creatives Customer Analysis Settings In…" at bounding box center [466, 223] width 932 height 447
click at [843, 428] on div "Delete" at bounding box center [863, 426] width 59 height 16
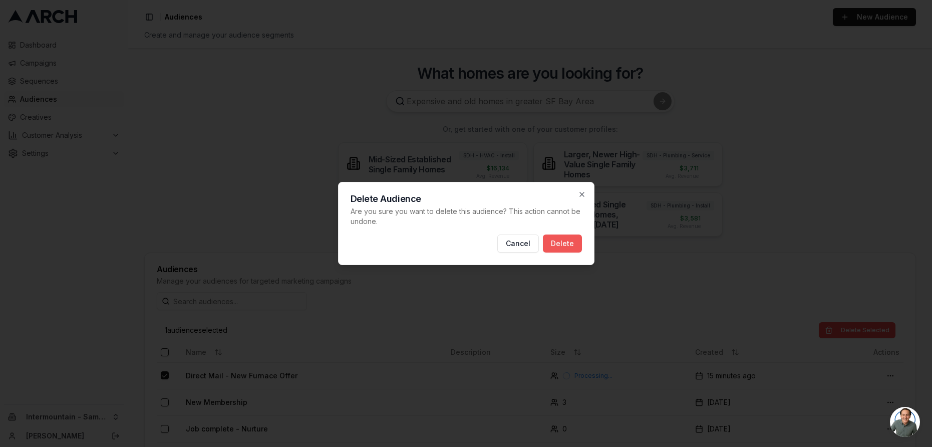
click at [557, 245] on button "Delete" at bounding box center [562, 243] width 39 height 18
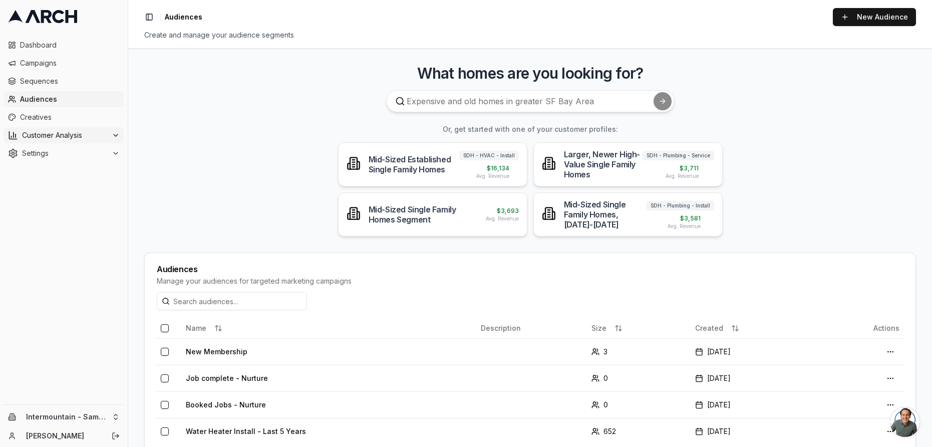
click at [46, 131] on span "Customer Analysis" at bounding box center [65, 135] width 86 height 10
click at [72, 167] on span "Customer Profiles" at bounding box center [66, 167] width 59 height 10
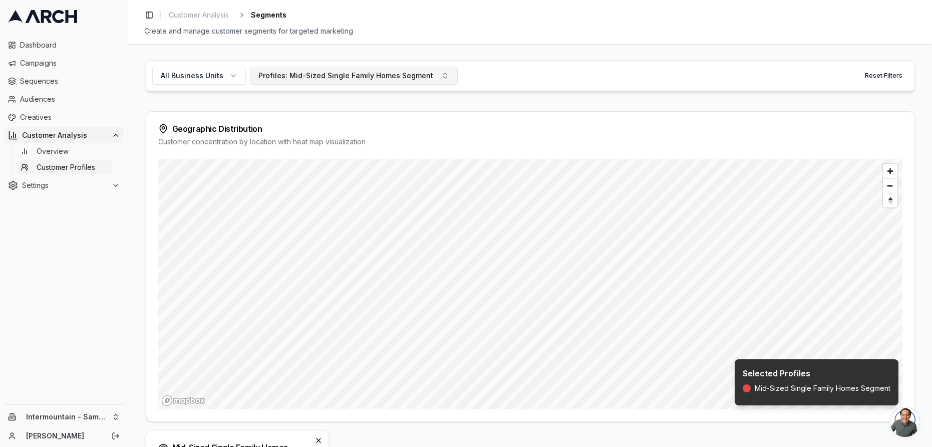
click at [396, 72] on div "Profiles: Mid-Sized Single Family Homes Segment" at bounding box center [345, 76] width 175 height 10
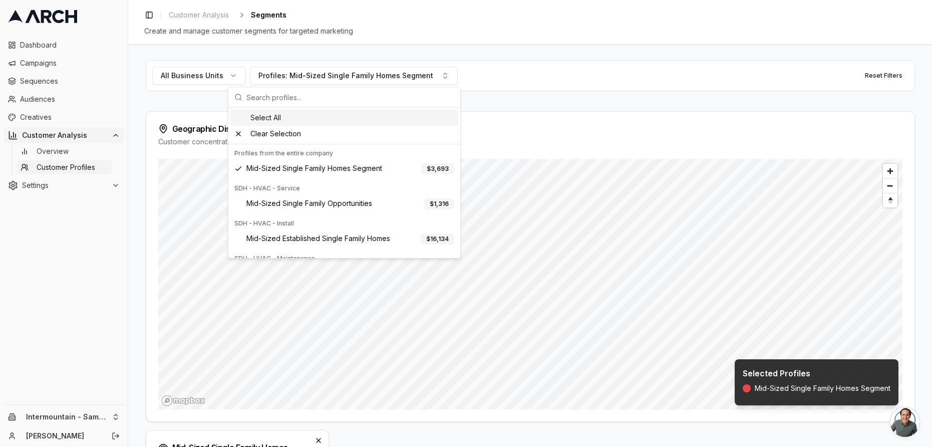
click at [249, 122] on div "Select All" at bounding box center [344, 118] width 228 height 16
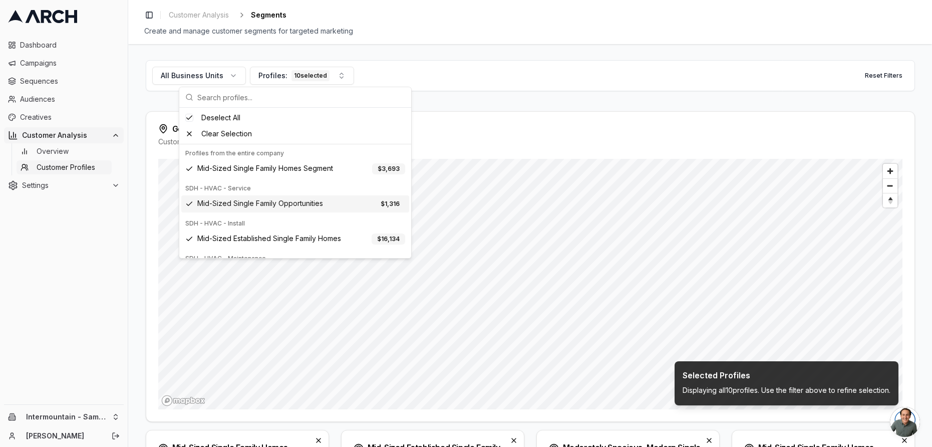
click at [135, 91] on div "All Business Units Profiles: 10 selected Reset Filters Geographic Distribution …" at bounding box center [530, 245] width 804 height 403
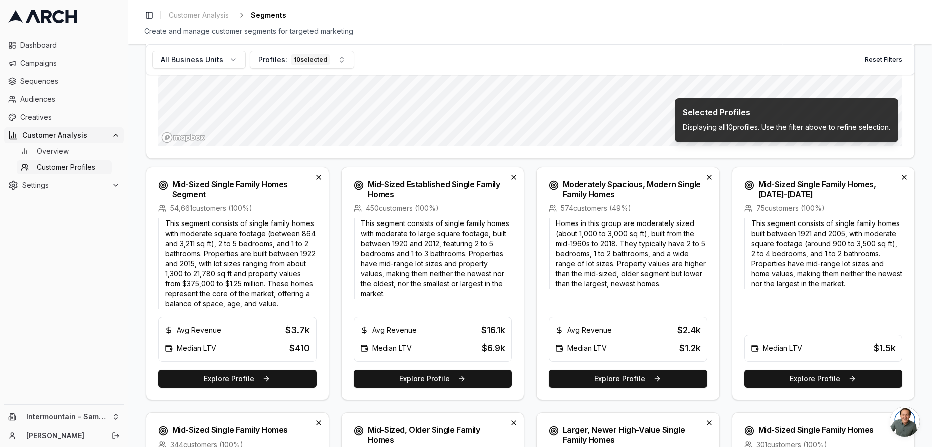
scroll to position [268, 0]
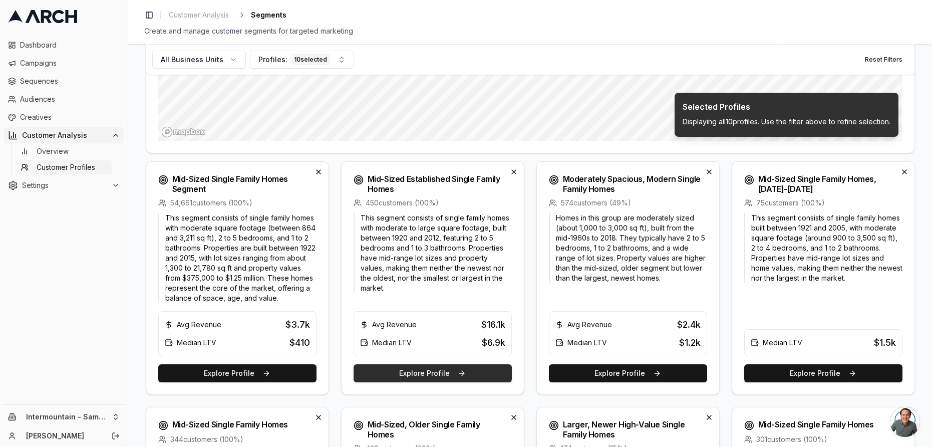
click at [445, 373] on button "Explore Profile" at bounding box center [432, 373] width 158 height 18
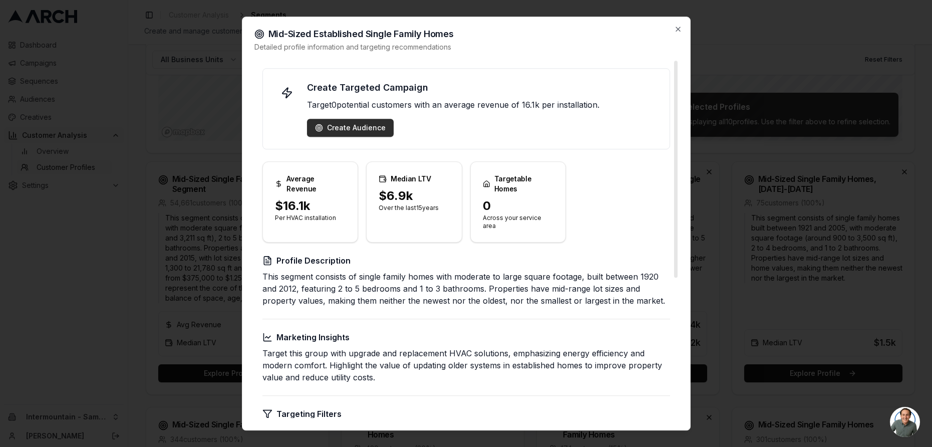
click at [344, 132] on div "Create Audience" at bounding box center [350, 128] width 71 height 10
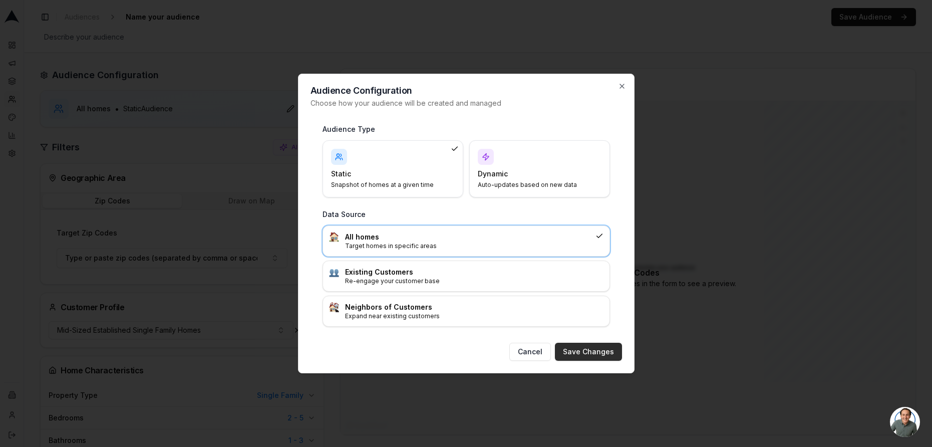
click at [604, 346] on button "Save Changes" at bounding box center [588, 351] width 67 height 18
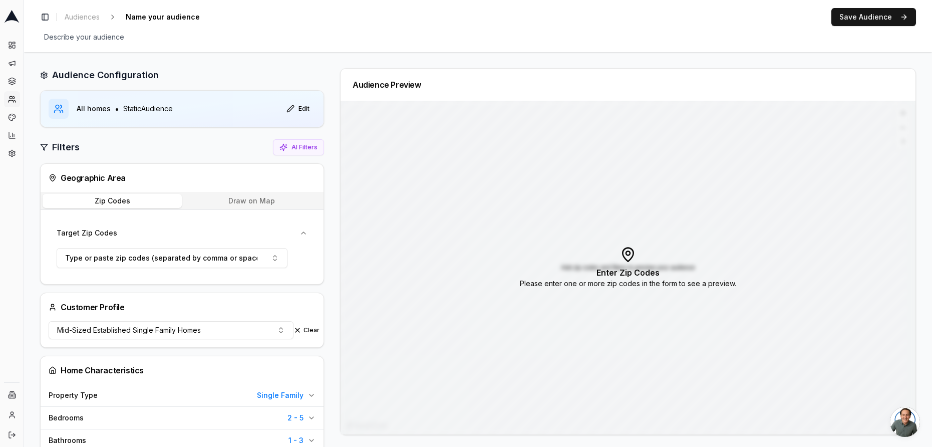
click at [223, 200] on button "Draw on Map" at bounding box center [252, 201] width 140 height 14
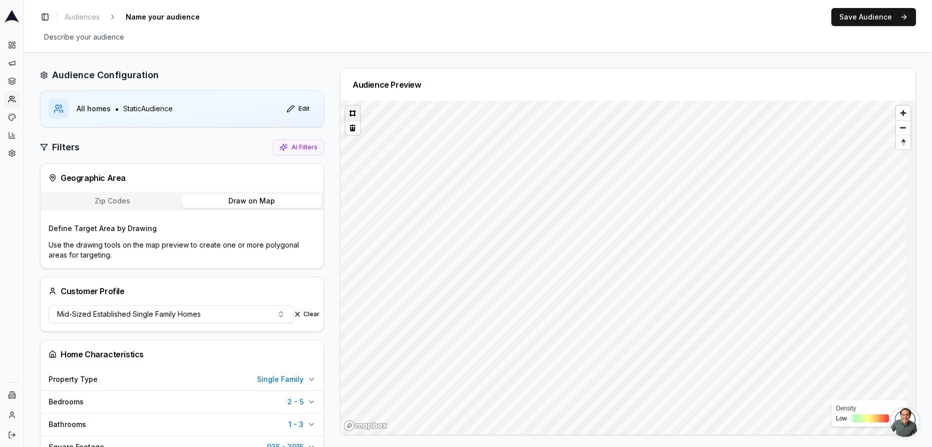
click at [352, 116] on button at bounding box center [352, 113] width 15 height 15
